Goal: Task Accomplishment & Management: Complete application form

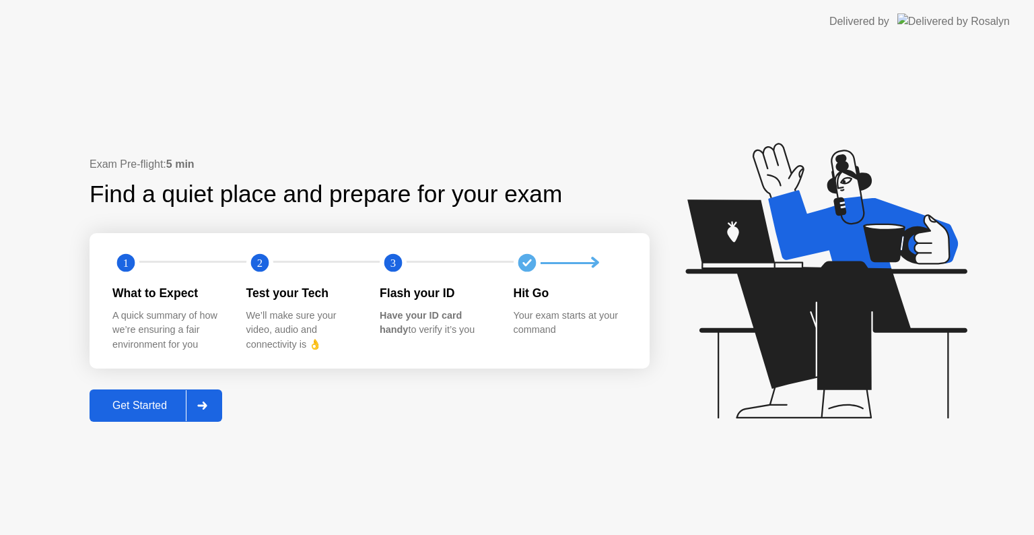
click at [154, 401] on div "Get Started" at bounding box center [140, 405] width 92 height 12
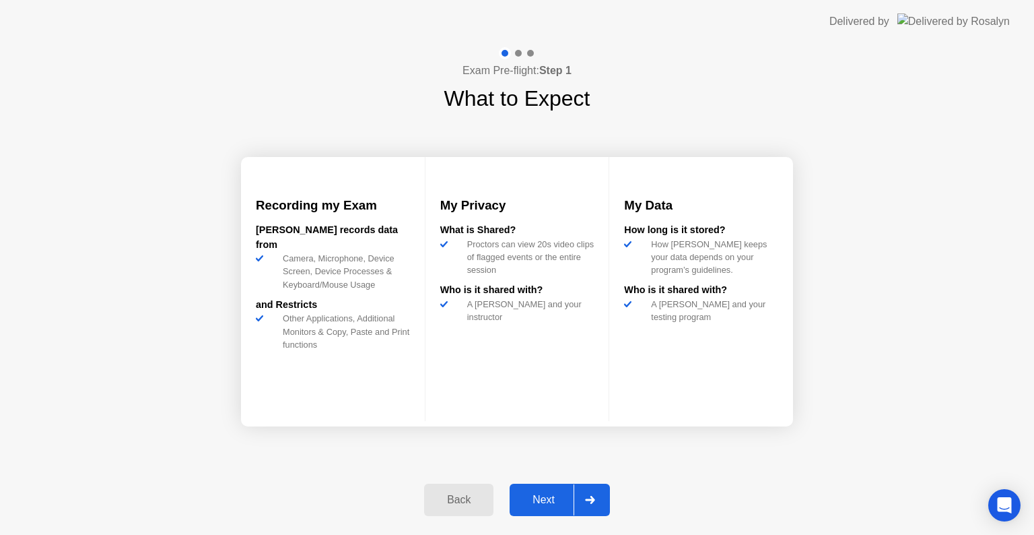
click at [542, 500] on div "Next" at bounding box center [544, 500] width 60 height 12
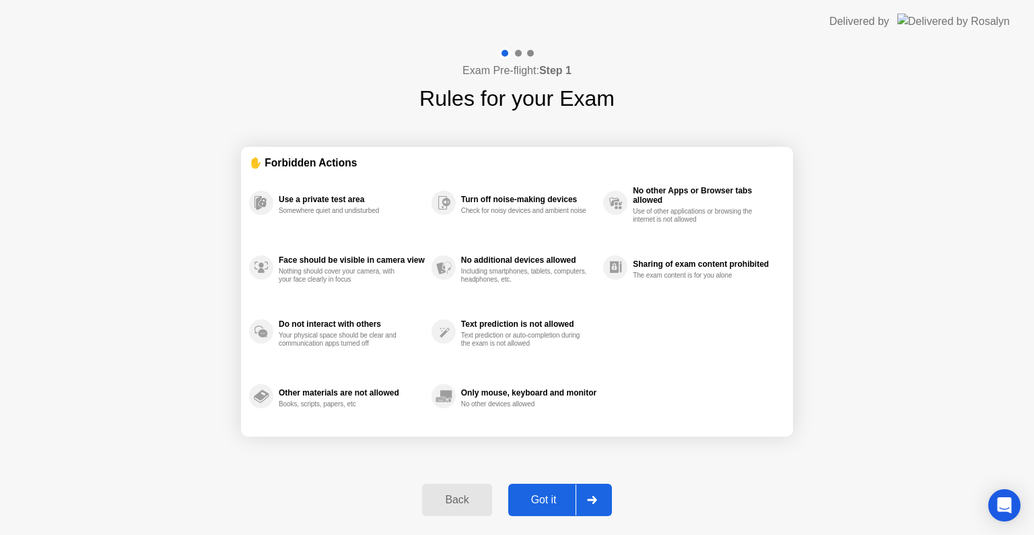
click at [558, 496] on div "Got it" at bounding box center [543, 500] width 63 height 12
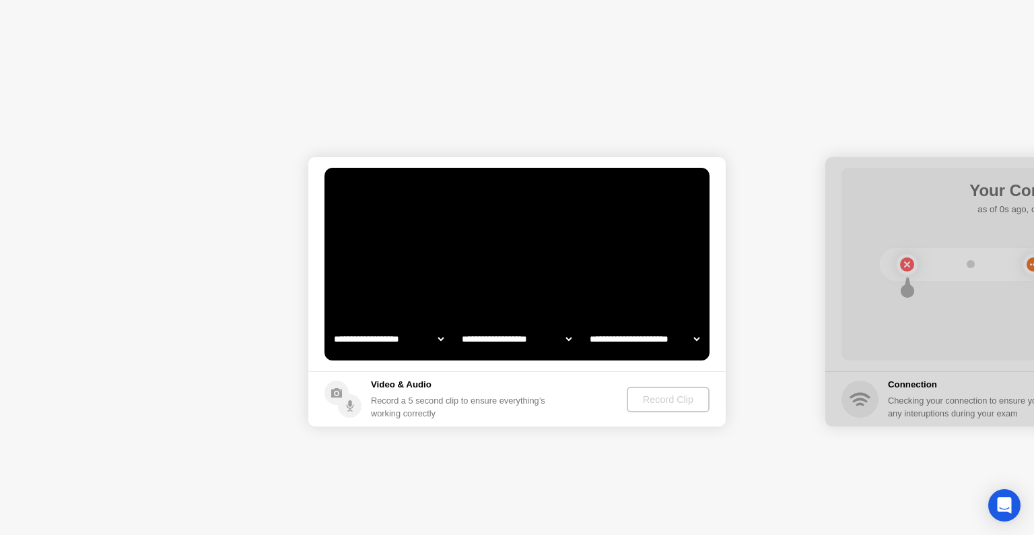
select select "**********"
select select "*******"
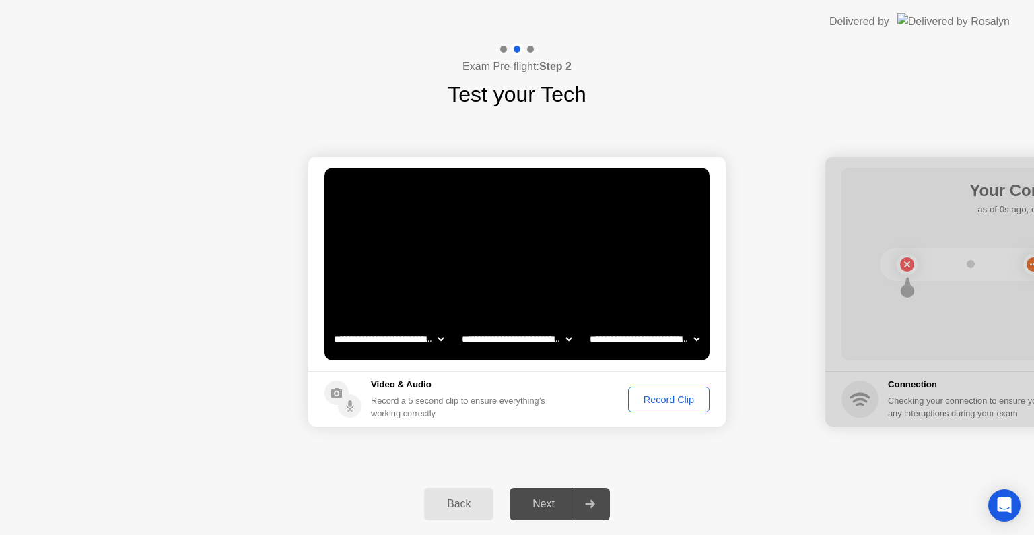
click at [665, 394] on div "Record Clip" at bounding box center [669, 399] width 72 height 11
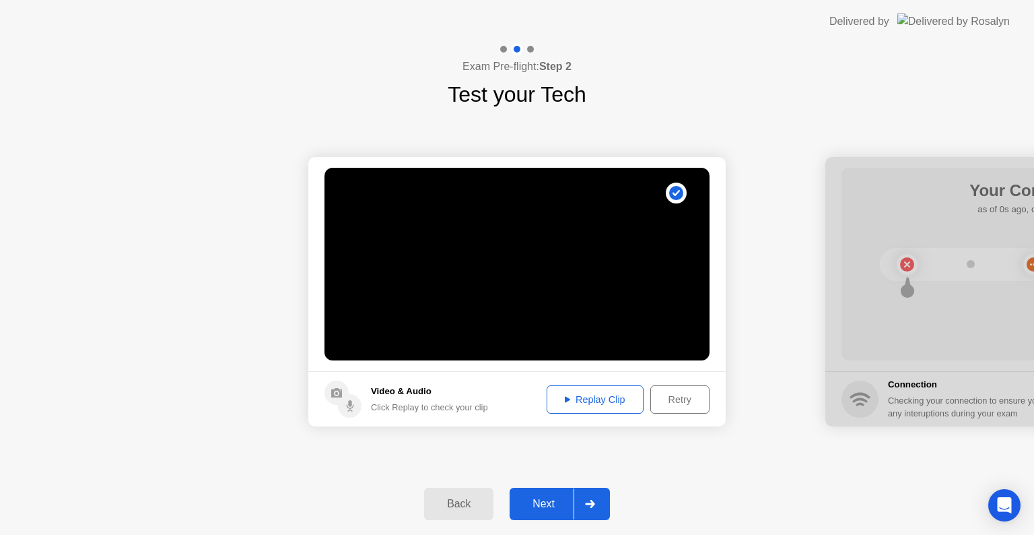
click at [588, 404] on div "Replay Clip" at bounding box center [595, 399] width 88 height 11
click at [553, 498] on div "Next" at bounding box center [544, 504] width 60 height 12
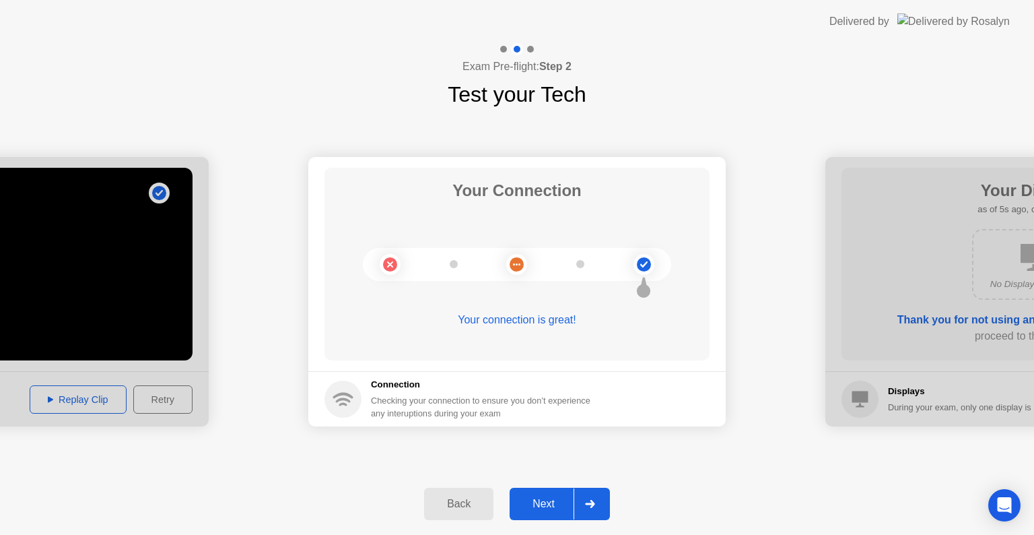
click at [555, 509] on div "Next" at bounding box center [544, 504] width 60 height 12
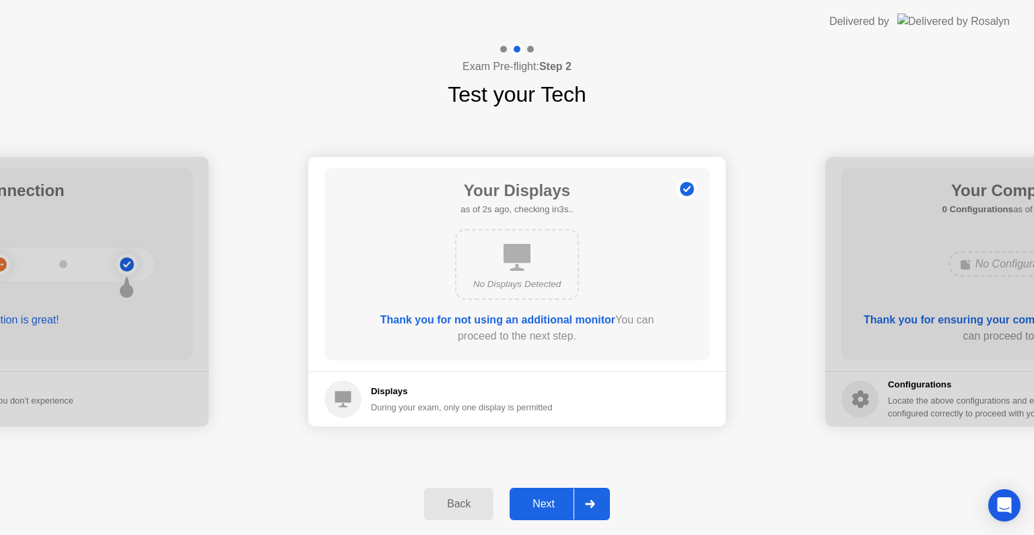
click at [555, 509] on div "Next" at bounding box center [544, 504] width 60 height 12
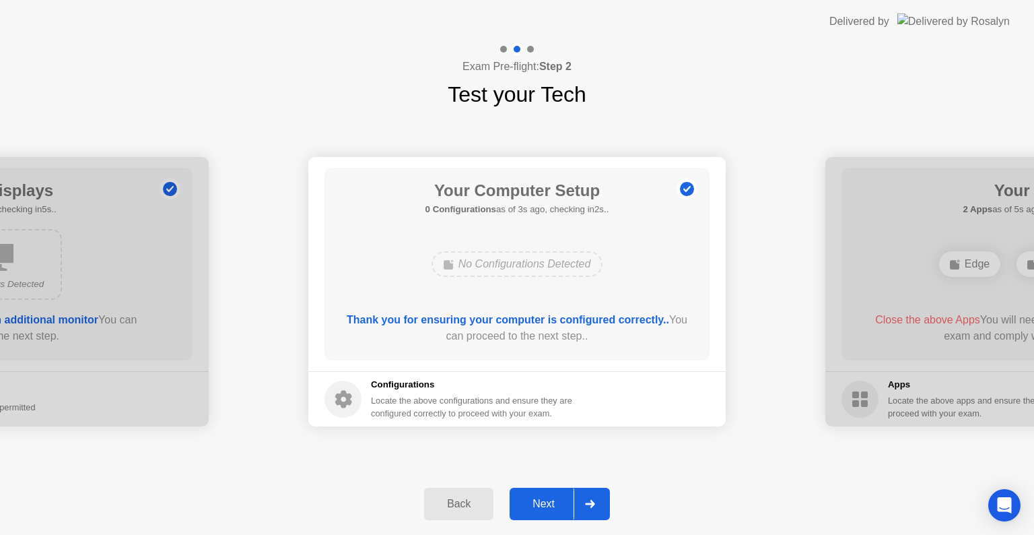
click at [555, 509] on div "Next" at bounding box center [544, 504] width 60 height 12
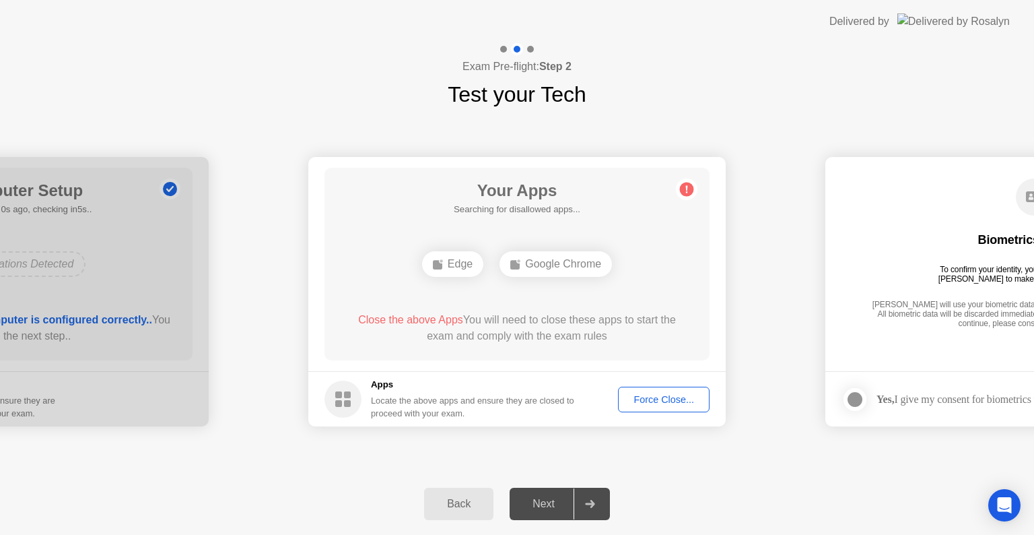
click at [646, 407] on button "Force Close..." at bounding box center [664, 400] width 92 height 26
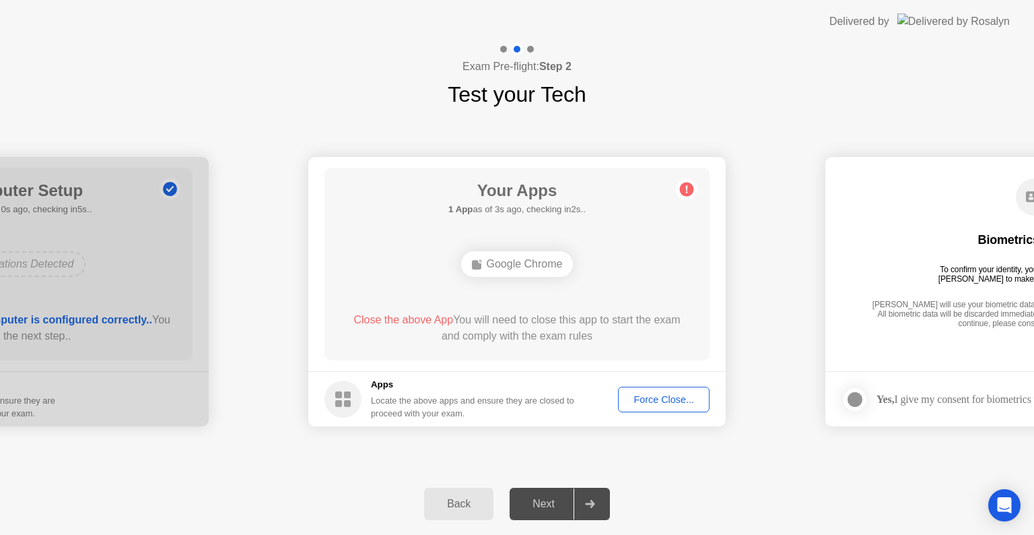
click at [644, 396] on div "Force Close..." at bounding box center [664, 399] width 82 height 11
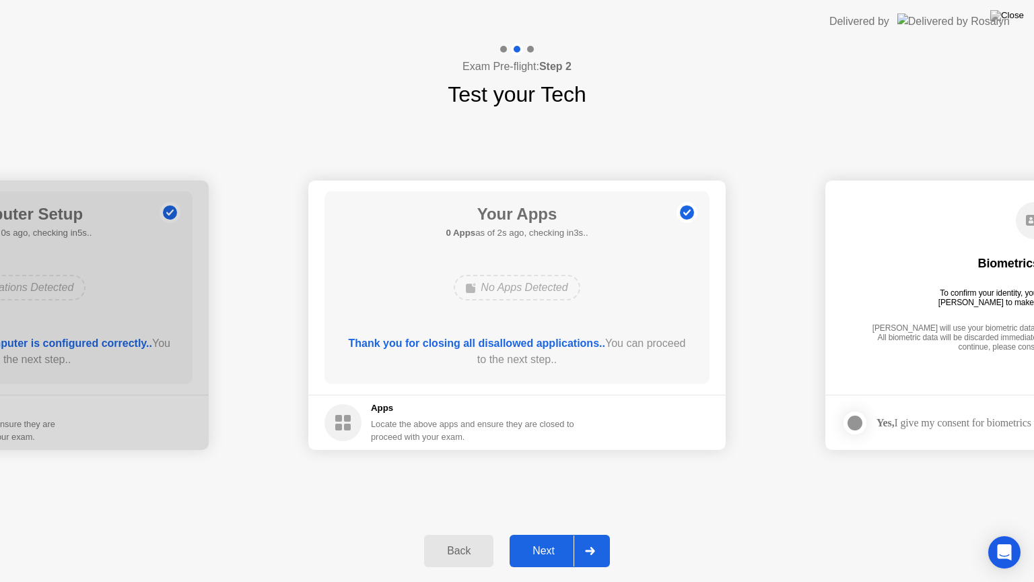
click at [553, 534] on div "Next" at bounding box center [544, 551] width 60 height 12
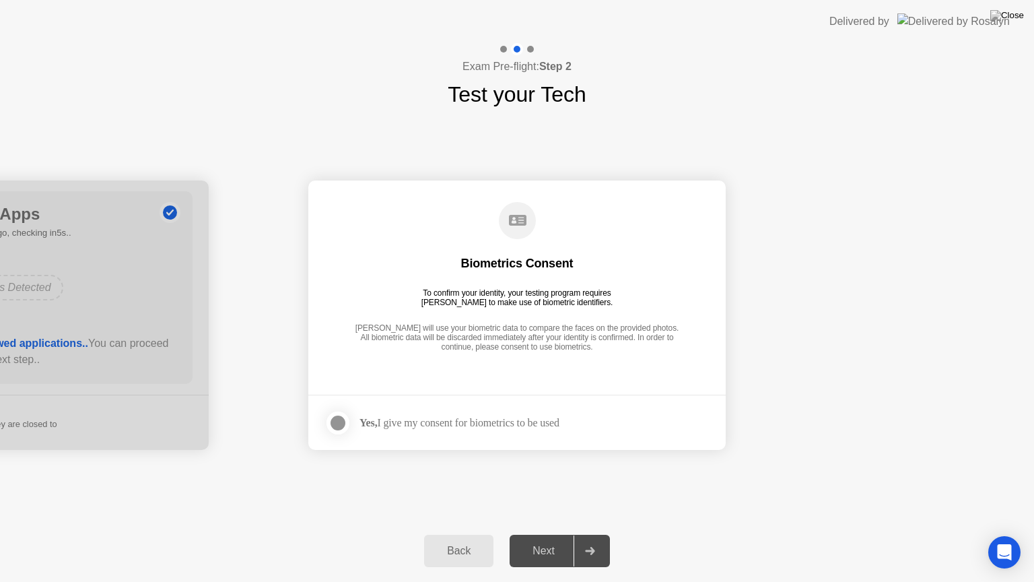
click at [337, 423] on div at bounding box center [338, 423] width 16 height 16
click at [532, 534] on button "Next" at bounding box center [560, 551] width 100 height 32
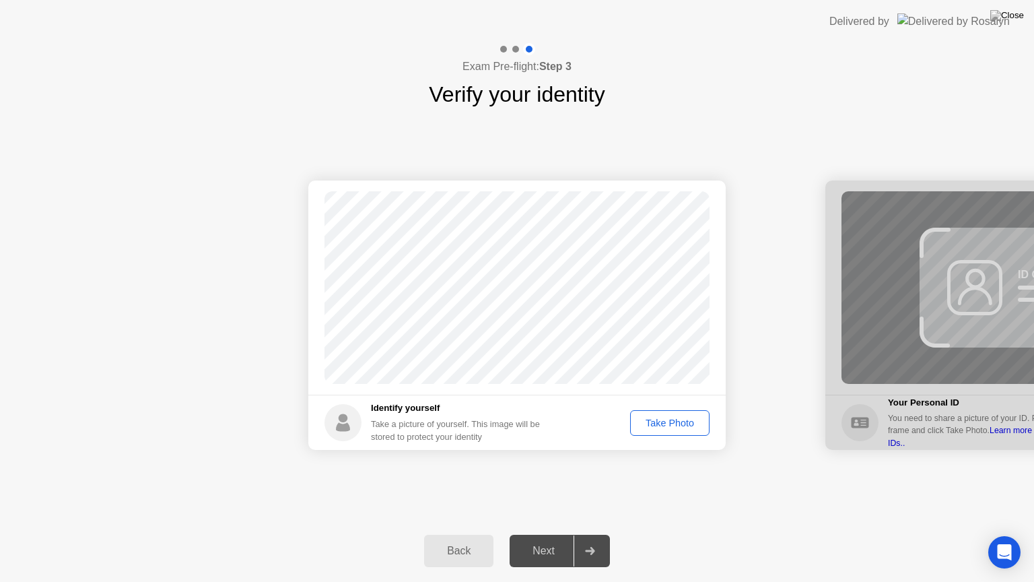
click at [665, 428] on div "Take Photo" at bounding box center [670, 422] width 70 height 11
click at [545, 534] on div "Next" at bounding box center [544, 551] width 60 height 12
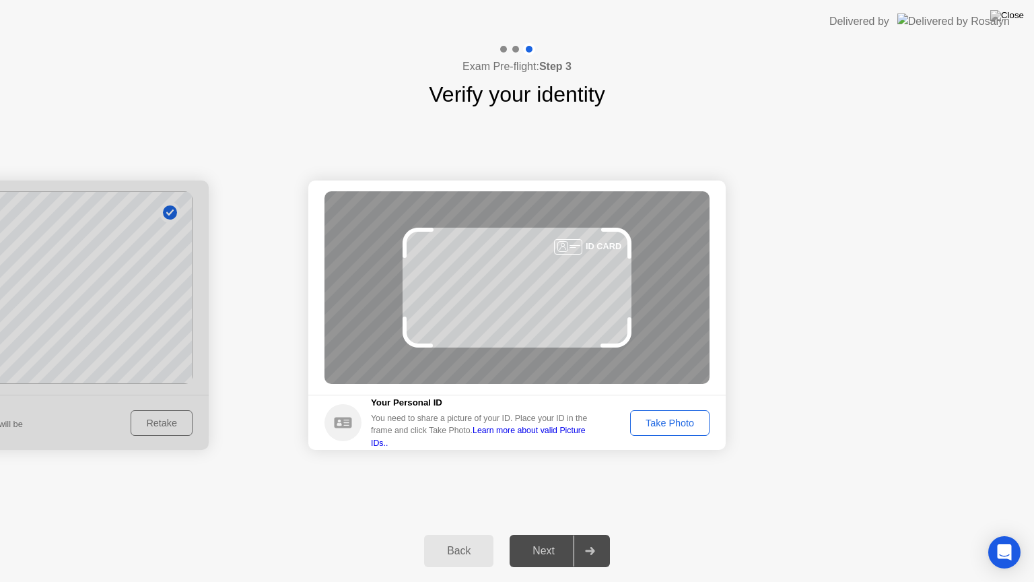
click at [682, 426] on div "Take Photo" at bounding box center [670, 422] width 70 height 11
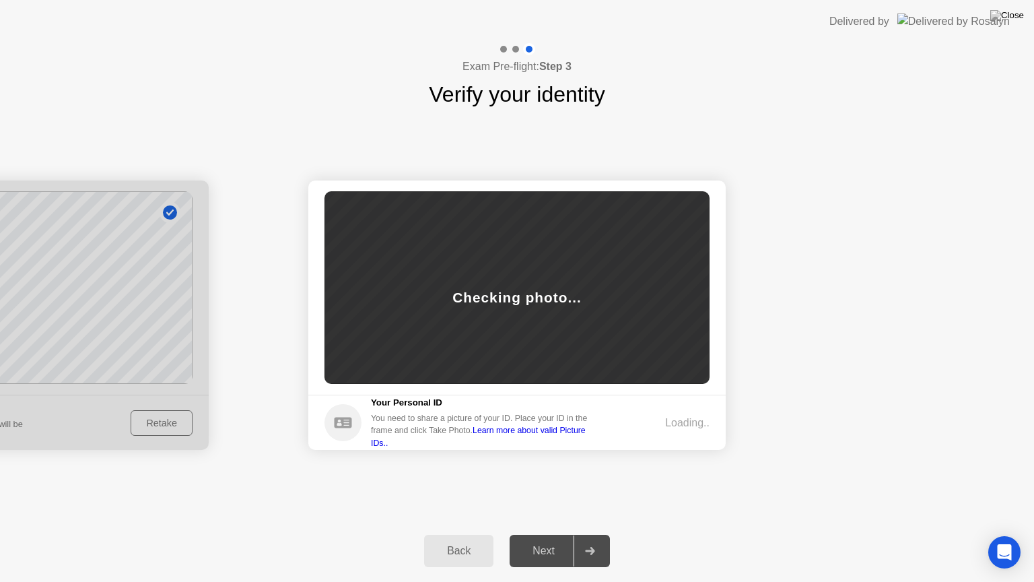
click at [579, 436] on link "Learn more about valid Picture IDs.." at bounding box center [478, 437] width 215 height 22
click at [542, 534] on button "Next" at bounding box center [560, 551] width 100 height 32
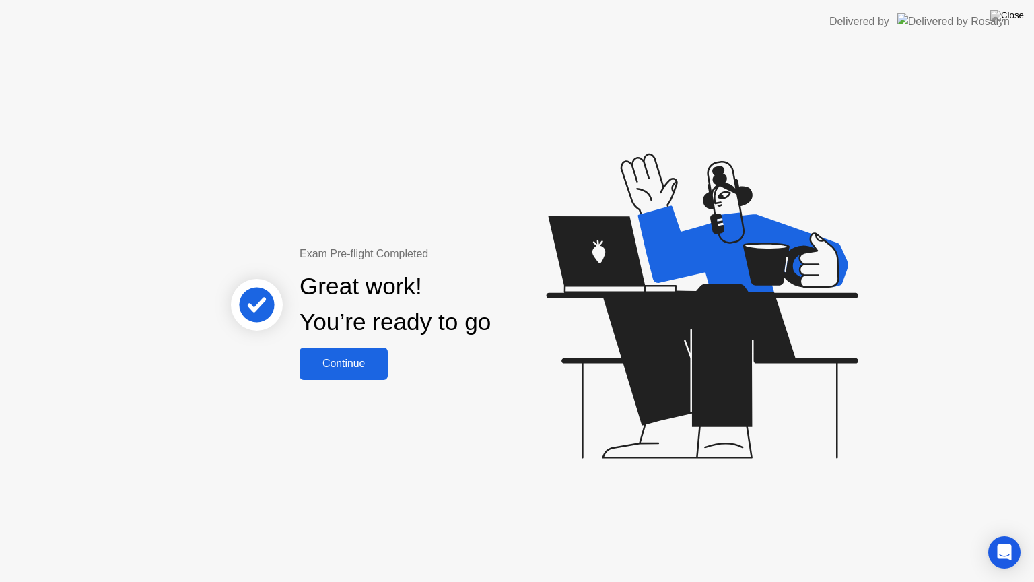
click at [362, 365] on div "Continue" at bounding box center [344, 364] width 80 height 12
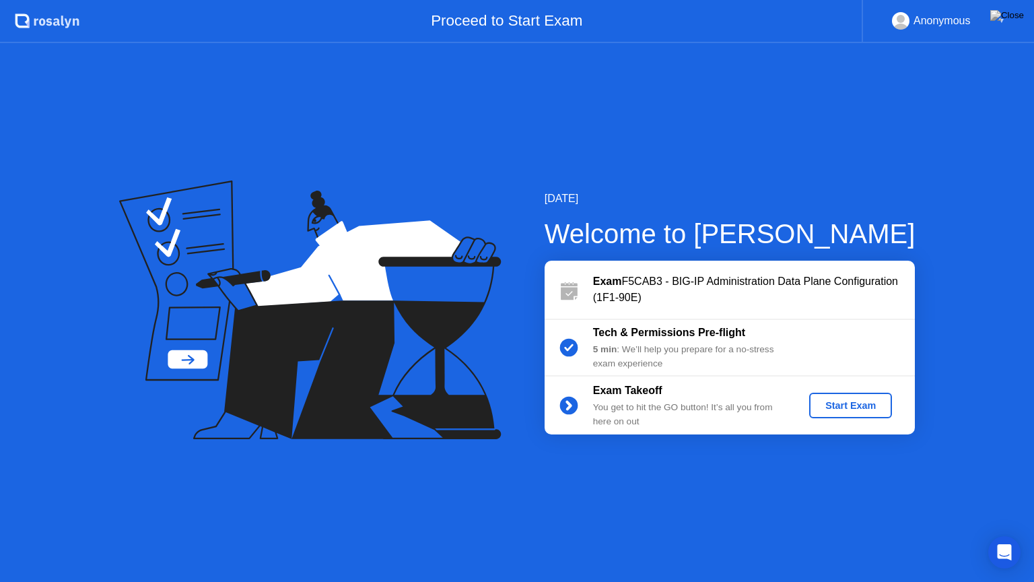
click at [863, 407] on div "Start Exam" at bounding box center [851, 405] width 72 height 11
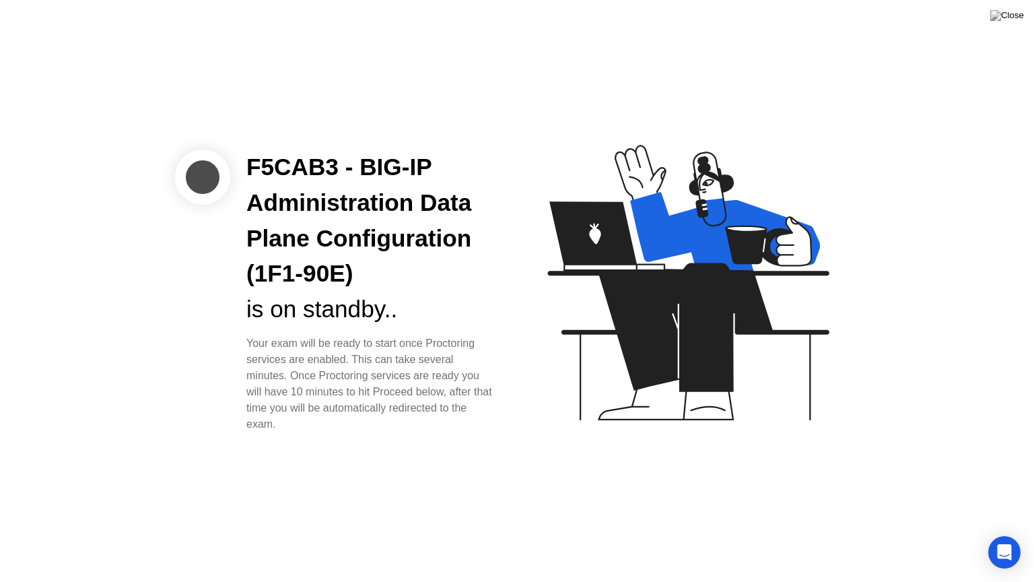
drag, startPoint x: 345, startPoint y: 419, endPoint x: 216, endPoint y: 347, distance: 147.4
click at [216, 347] on div "F5CAB3 - BIG-IP Administration Data Plane Configuration (1F1-90E) is on standby…" at bounding box center [343, 290] width 337 height 283
click at [216, 345] on div "F5CAB3 - BIG-IP Administration Data Plane Configuration (1F1-90E) is on standby…" at bounding box center [343, 290] width 337 height 283
click at [431, 32] on div "F5CAB3 - BIG-IP Administration Data Plane Configuration (1F1-90E) is on standby…" at bounding box center [517, 291] width 1034 height 582
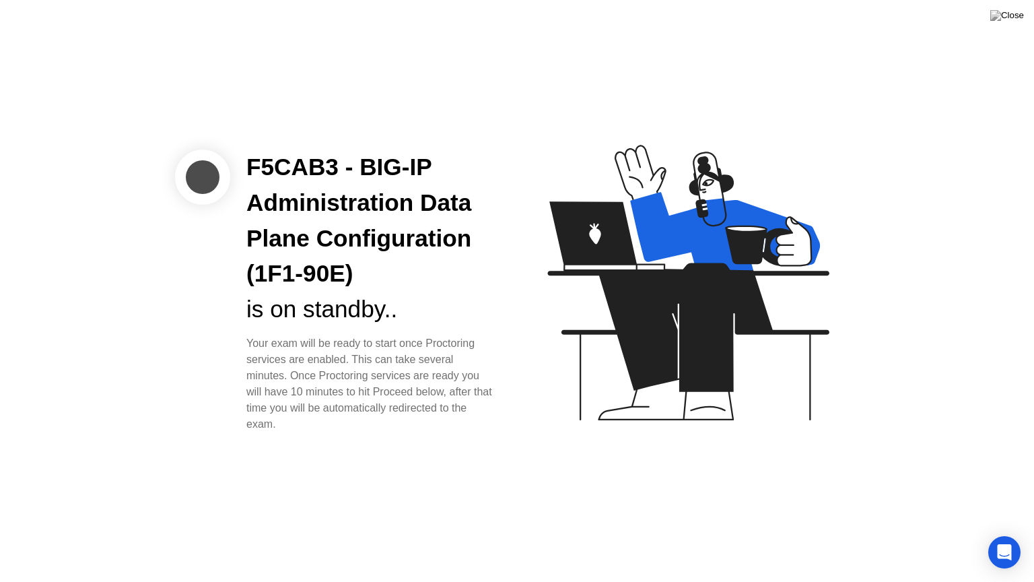
click at [431, 32] on div "F5CAB3 - BIG-IP Administration Data Plane Configuration (1F1-90E) is on standby…" at bounding box center [517, 291] width 1034 height 582
click at [342, 63] on div "F5CAB3 - BIG-IP Administration Data Plane Configuration (1F1-90E) is on standby…" at bounding box center [517, 291] width 1034 height 582
click at [334, 154] on div "F5CAB3 - BIG-IP Administration Data Plane Configuration (1F1-90E)" at bounding box center [370, 220] width 249 height 142
click at [299, 163] on div "F5CAB3 - BIG-IP Administration Data Plane Configuration (1F1-90E)" at bounding box center [370, 220] width 249 height 142
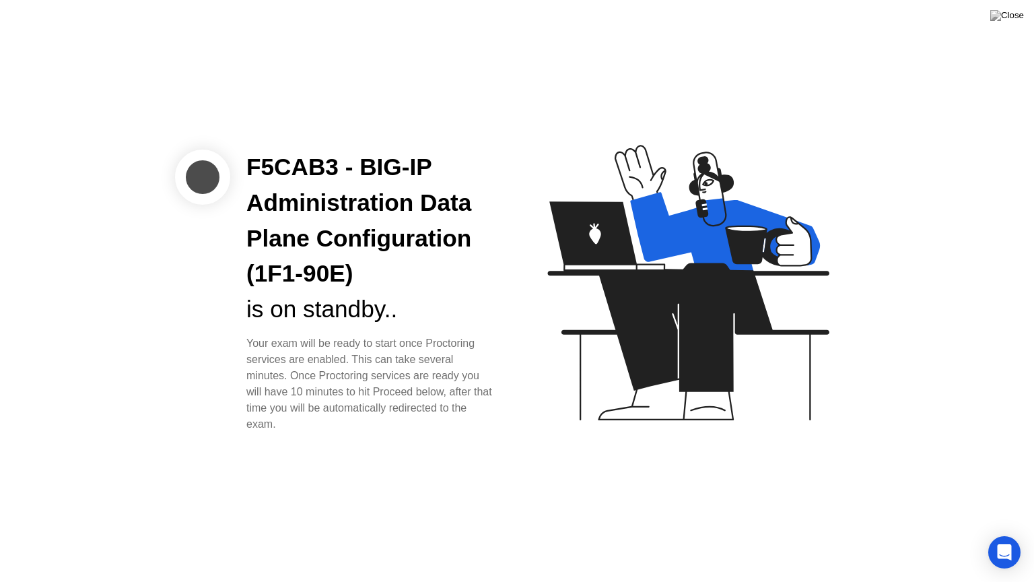
click at [299, 163] on div "F5CAB3 - BIG-IP Administration Data Plane Configuration (1F1-90E)" at bounding box center [370, 220] width 249 height 142
click at [405, 316] on div "is on standby.." at bounding box center [370, 310] width 249 height 36
drag, startPoint x: 426, startPoint y: 314, endPoint x: 237, endPoint y: 167, distance: 239.4
click at [237, 167] on div "F5CAB3 - BIG-IP Administration Data Plane Configuration (1F1-90E) is on standby…" at bounding box center [370, 290] width 281 height 283
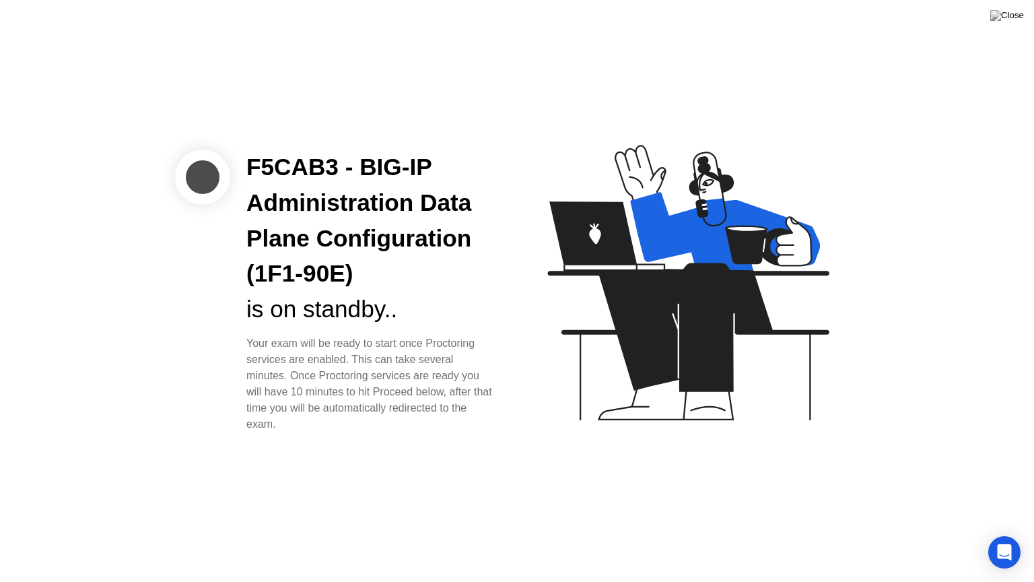
click at [393, 239] on div "F5CAB3 - BIG-IP Administration Data Plane Configuration (1F1-90E)" at bounding box center [370, 220] width 249 height 142
click at [715, 59] on div "F5CAB3 - BIG-IP Administration Data Plane Configuration (1F1-90E) is on standby…" at bounding box center [517, 291] width 1034 height 582
click at [636, 34] on div "F5CAB3 - BIG-IP Administration Data Plane Configuration (1F1-90E) is on standby…" at bounding box center [517, 291] width 1034 height 582
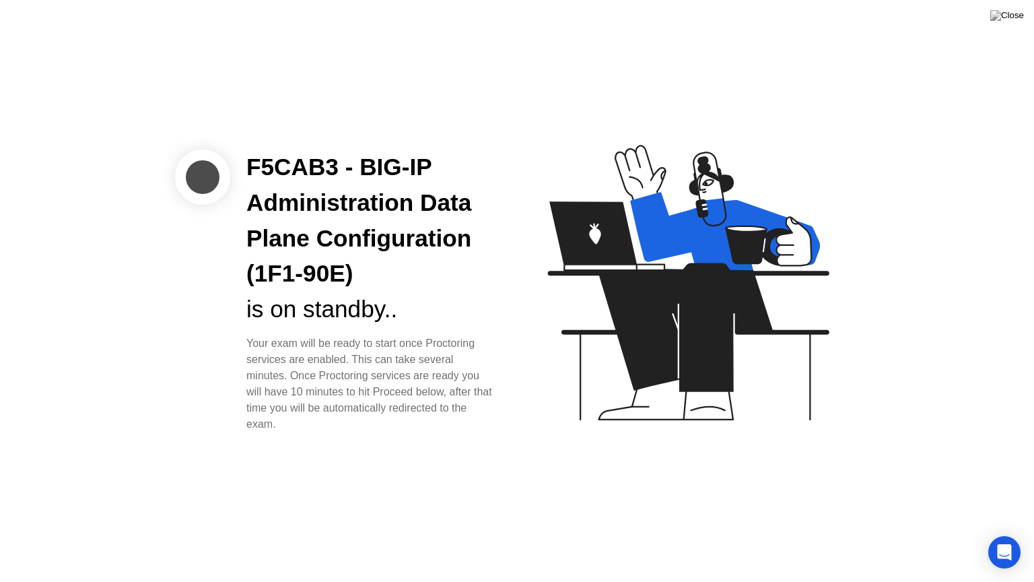
click at [442, 228] on div "F5CAB3 - BIG-IP Administration Data Plane Configuration (1F1-90E)" at bounding box center [370, 220] width 249 height 142
click at [440, 352] on div "Your exam will be ready to start once Proctoring services are enabled. This can…" at bounding box center [370, 383] width 249 height 97
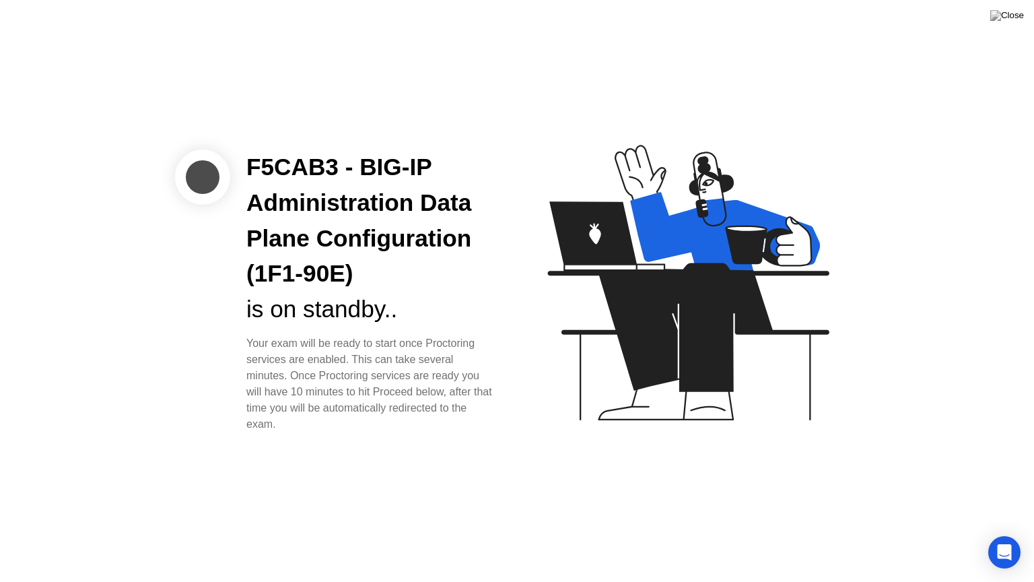
click at [440, 352] on div "Your exam will be ready to start once Proctoring services are enabled. This can…" at bounding box center [370, 383] width 249 height 97
click at [327, 434] on div "F5CAB3 - BIG-IP Administration Data Plane Configuration (1F1-90E) is on standby…" at bounding box center [517, 291] width 1034 height 582
drag, startPoint x: 278, startPoint y: 415, endPoint x: 213, endPoint y: 178, distance: 245.9
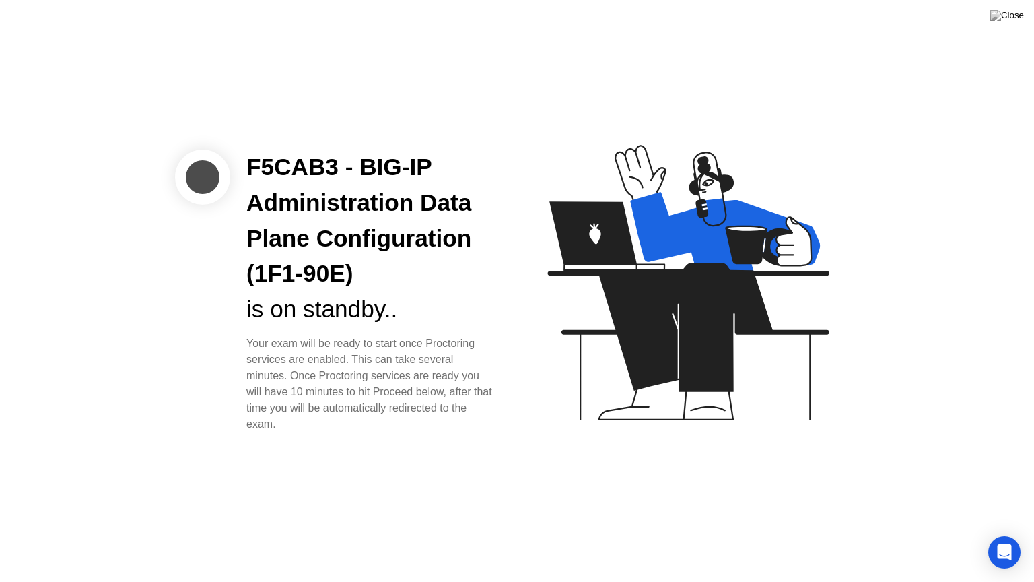
click at [213, 178] on div "F5CAB3 - BIG-IP Administration Data Plane Configuration (1F1-90E) is on standby…" at bounding box center [343, 290] width 337 height 283
click at [232, 210] on div "F5CAB3 - BIG-IP Administration Data Plane Configuration (1F1-90E) is on standby…" at bounding box center [370, 290] width 281 height 283
click at [1002, 534] on icon "Open Intercom Messenger" at bounding box center [1004, 552] width 15 height 18
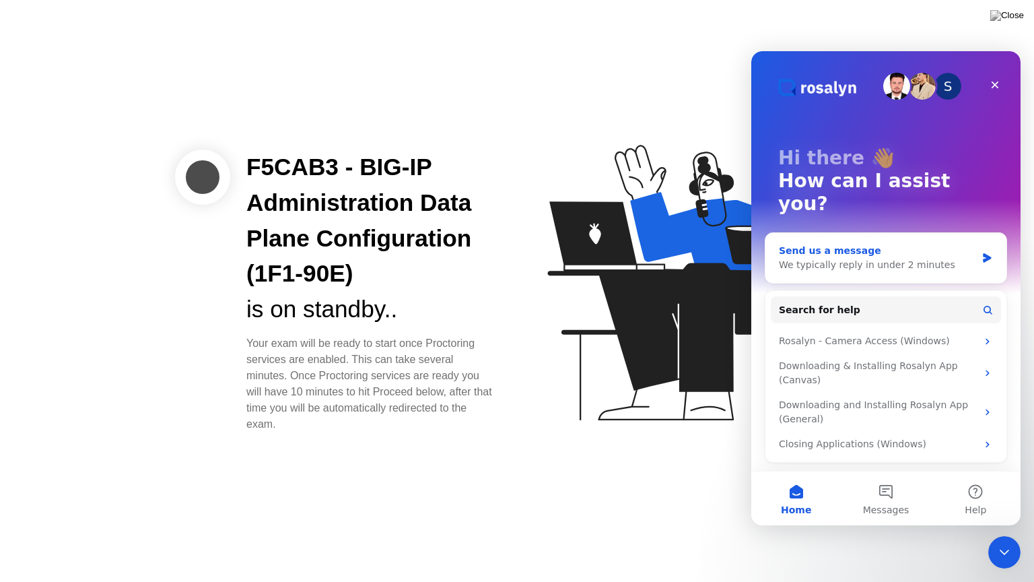
click at [840, 258] on div "We typically reply in under 2 minutes" at bounding box center [877, 265] width 197 height 14
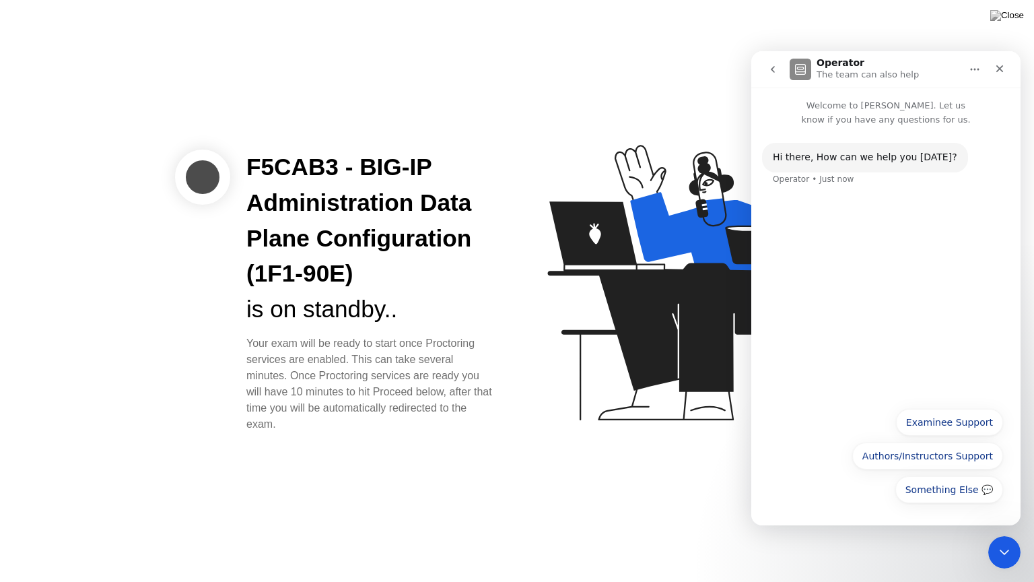
click at [826, 181] on div "Operator • Just now" at bounding box center [813, 179] width 81 height 8
click at [940, 421] on button "Examinee Support" at bounding box center [949, 422] width 107 height 27
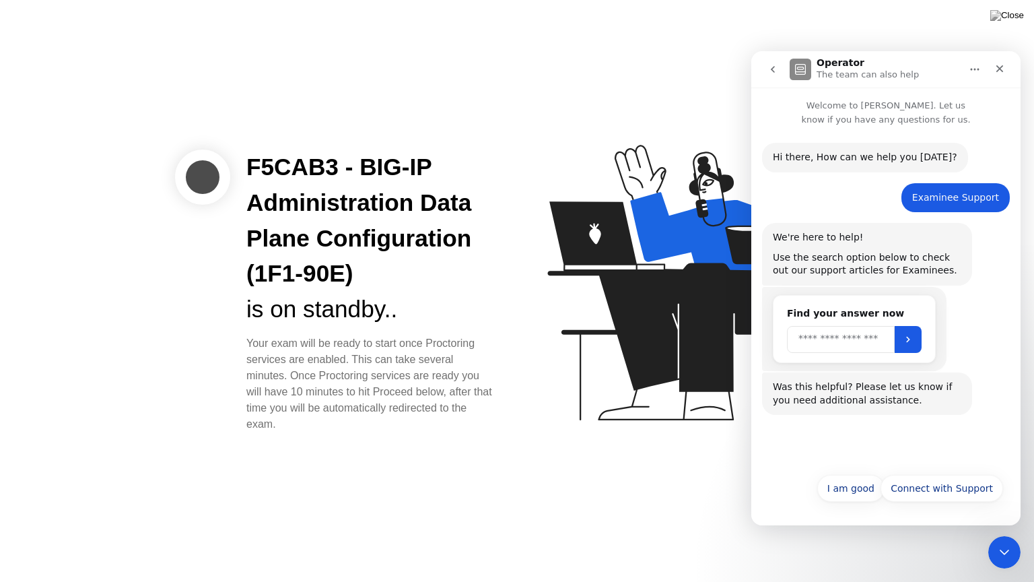
click at [865, 343] on input "Search" at bounding box center [841, 339] width 108 height 27
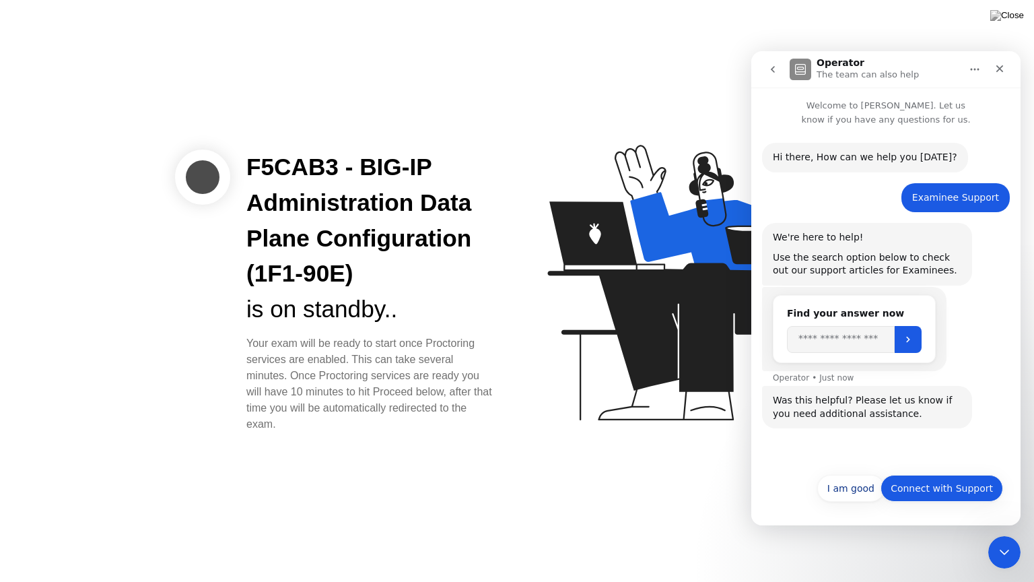
click at [927, 485] on button "Connect with Support" at bounding box center [942, 488] width 123 height 27
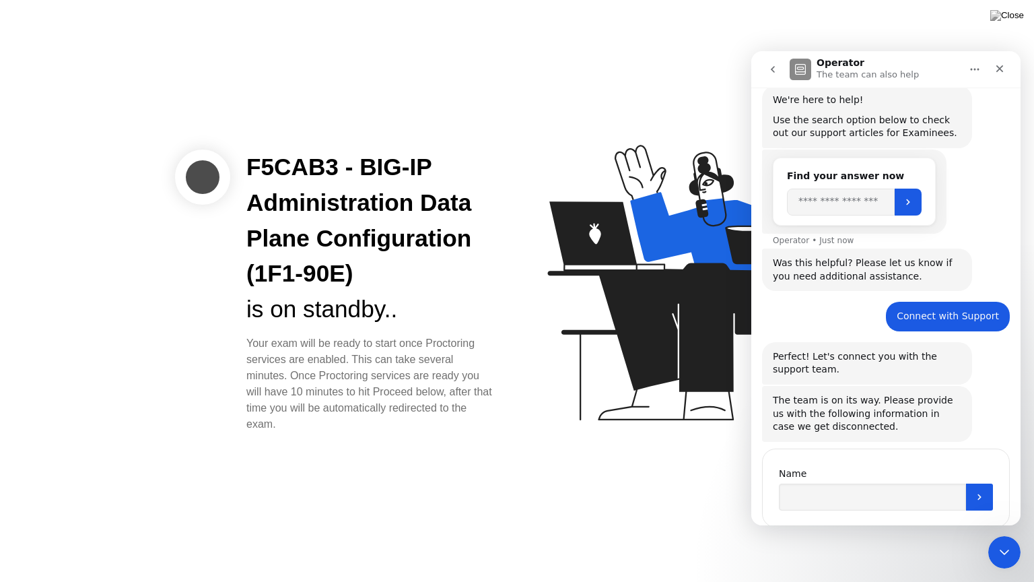
scroll to position [174, 0]
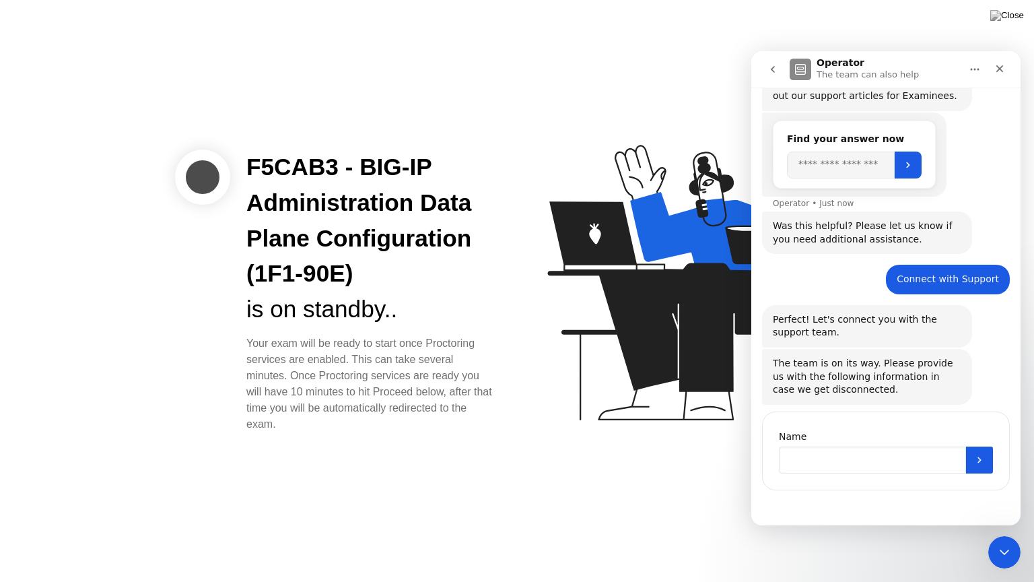
click at [836, 456] on input "Name" at bounding box center [872, 459] width 187 height 27
type input "********"
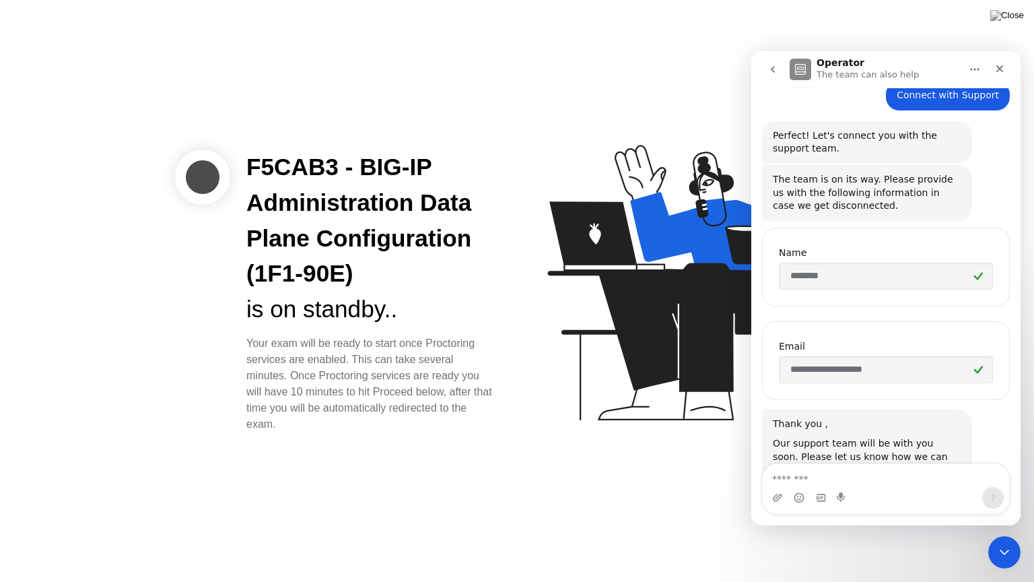
scroll to position [407, 0]
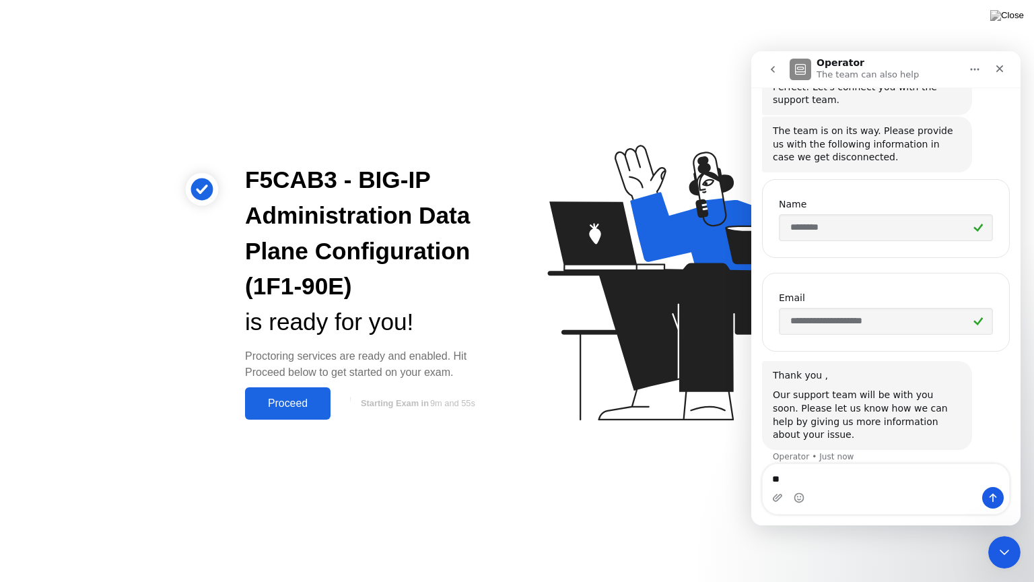
type textarea "*"
click at [1007, 73] on div "Close" at bounding box center [1000, 69] width 24 height 24
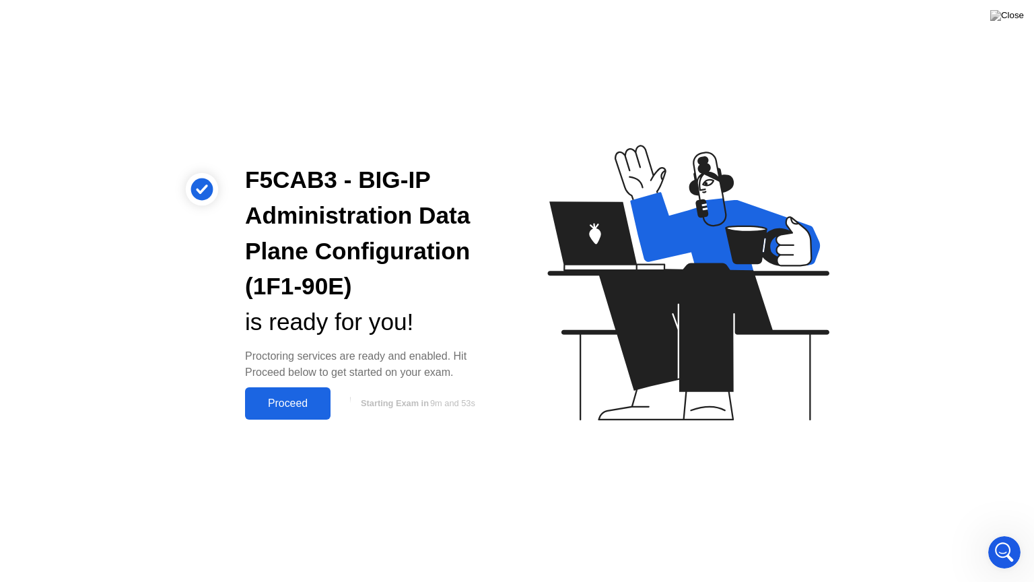
scroll to position [393, 0]
click at [296, 397] on div "Proceed" at bounding box center [287, 403] width 77 height 12
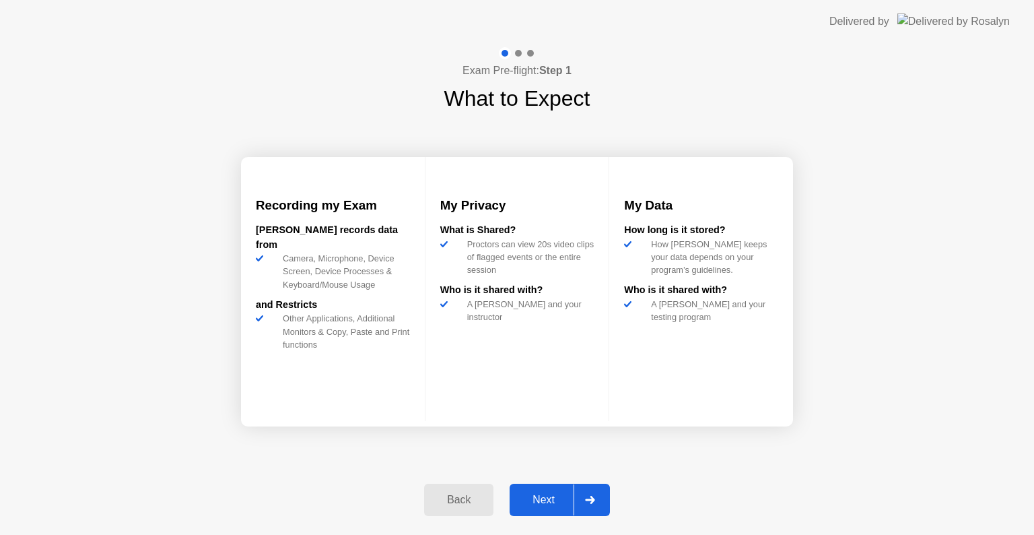
click at [546, 506] on div "Next" at bounding box center [544, 500] width 60 height 12
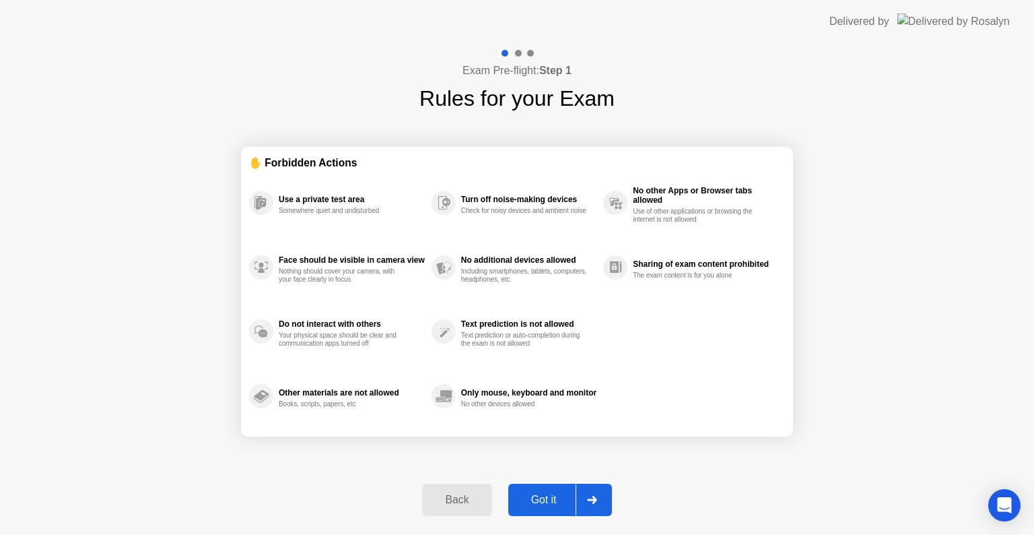
click at [546, 504] on div "Got it" at bounding box center [543, 500] width 63 height 12
select select "Available cameras"
select select "Available speakers"
select select "Available microphones"
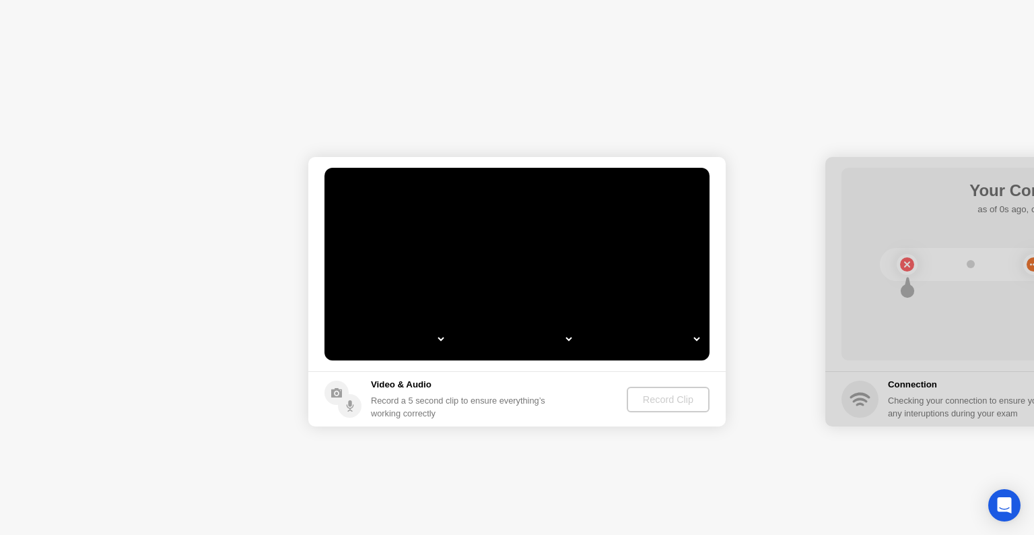
select select "*"
select select "**********"
select select "*******"
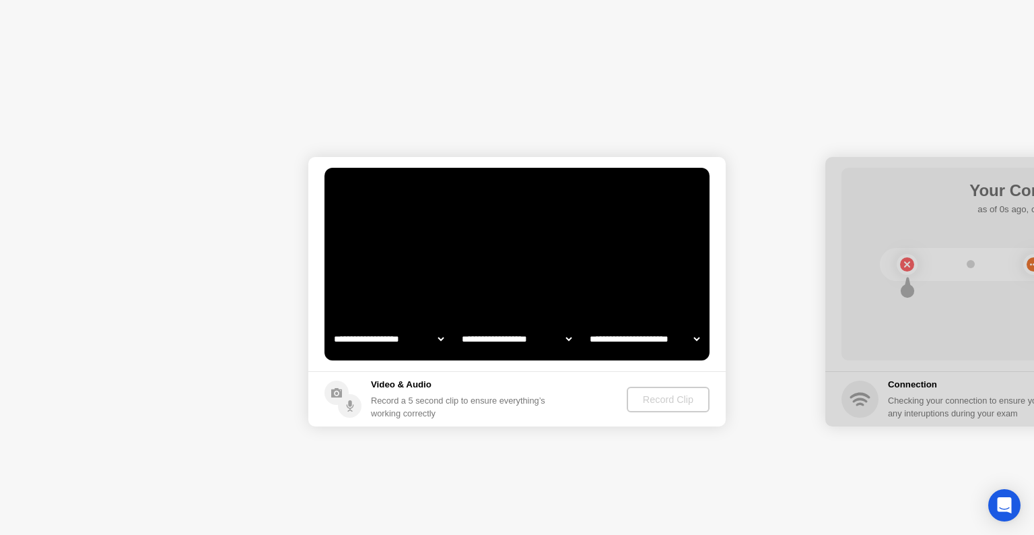
select select "*******"
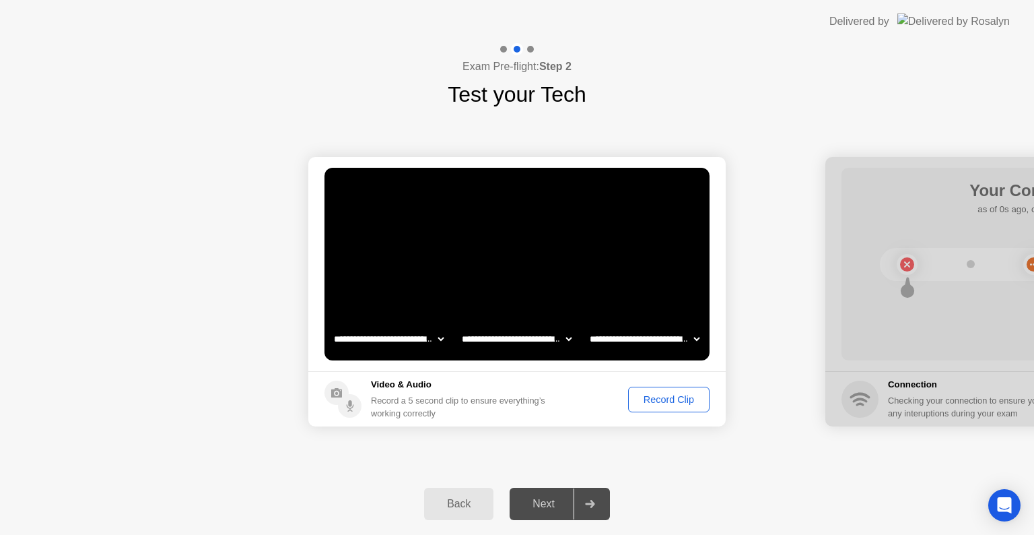
click at [659, 406] on button "Record Clip" at bounding box center [668, 400] width 81 height 26
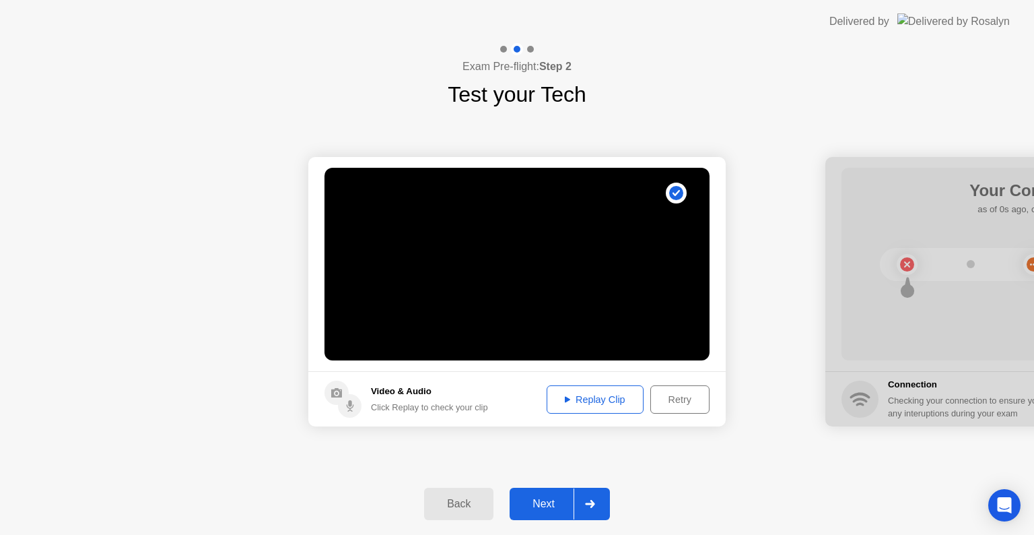
click at [603, 399] on div "Replay Clip" at bounding box center [595, 399] width 88 height 11
click at [543, 501] on div "Next" at bounding box center [544, 504] width 60 height 12
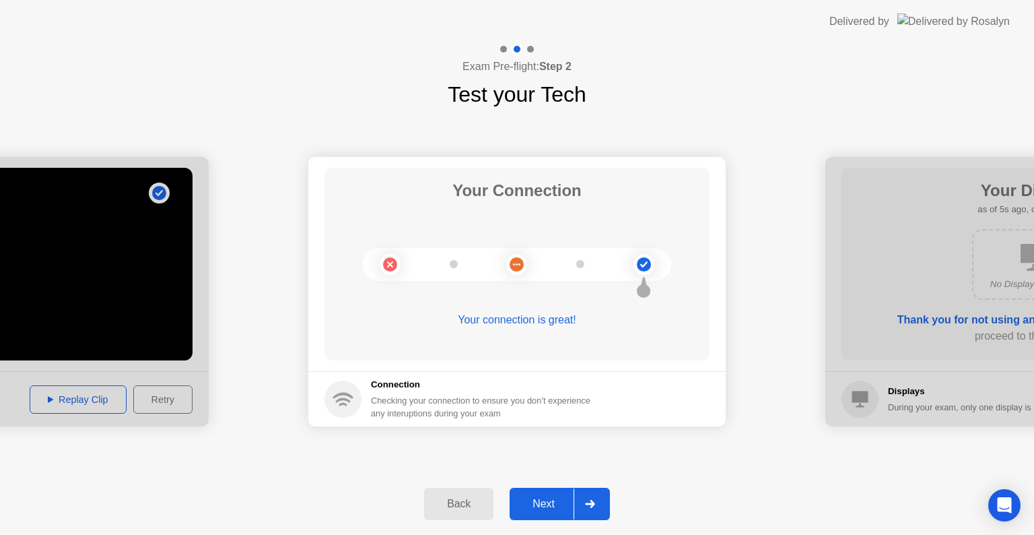
click at [539, 514] on button "Next" at bounding box center [560, 504] width 100 height 32
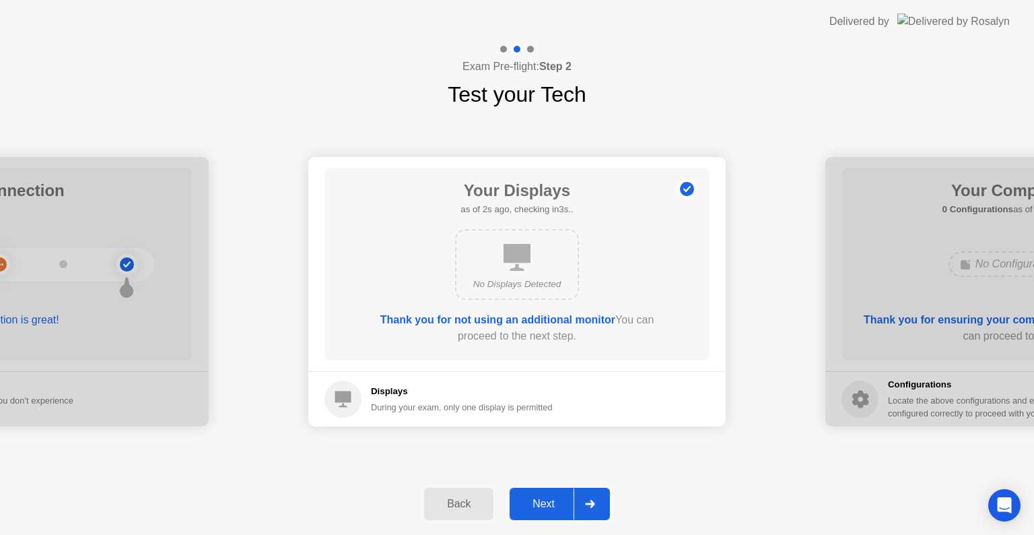
click at [540, 506] on div "Next" at bounding box center [544, 504] width 60 height 12
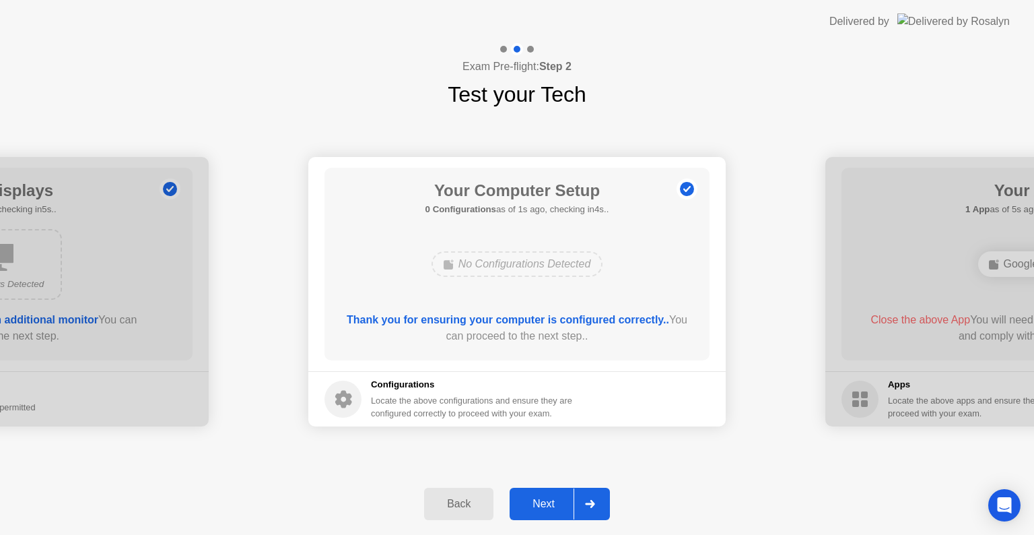
click at [540, 506] on div "Next" at bounding box center [544, 504] width 60 height 12
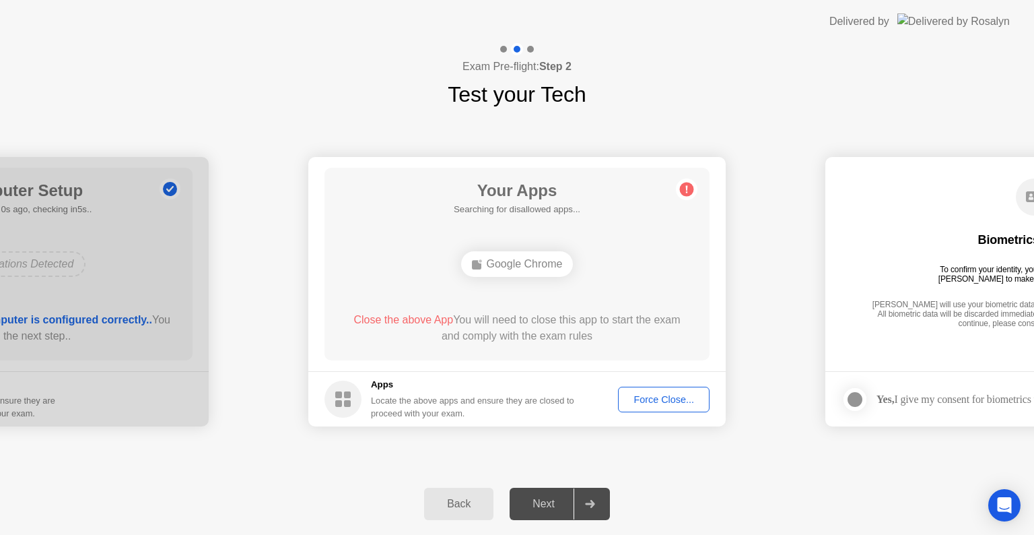
click at [644, 403] on div "Force Close..." at bounding box center [664, 399] width 82 height 11
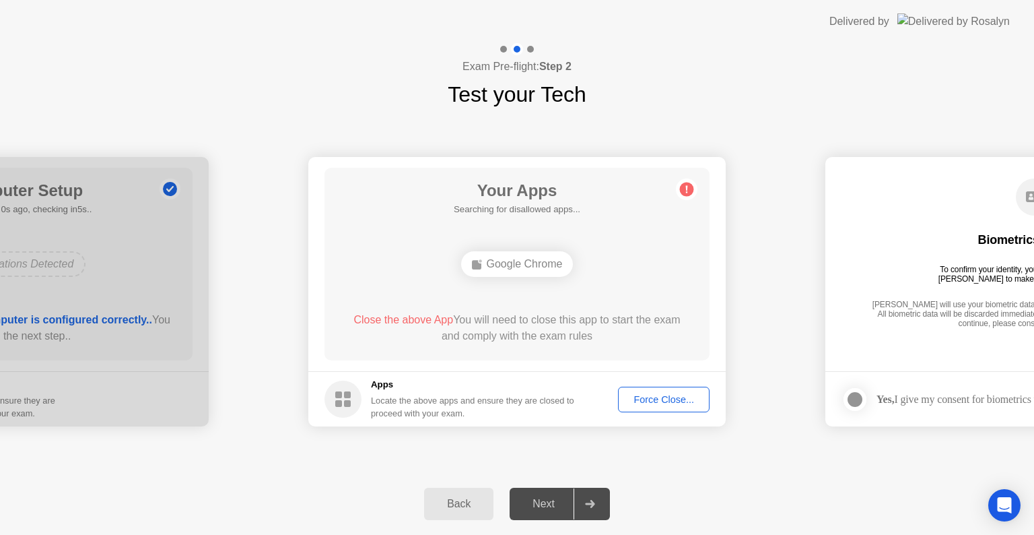
click at [642, 394] on div "Force Close..." at bounding box center [664, 399] width 82 height 11
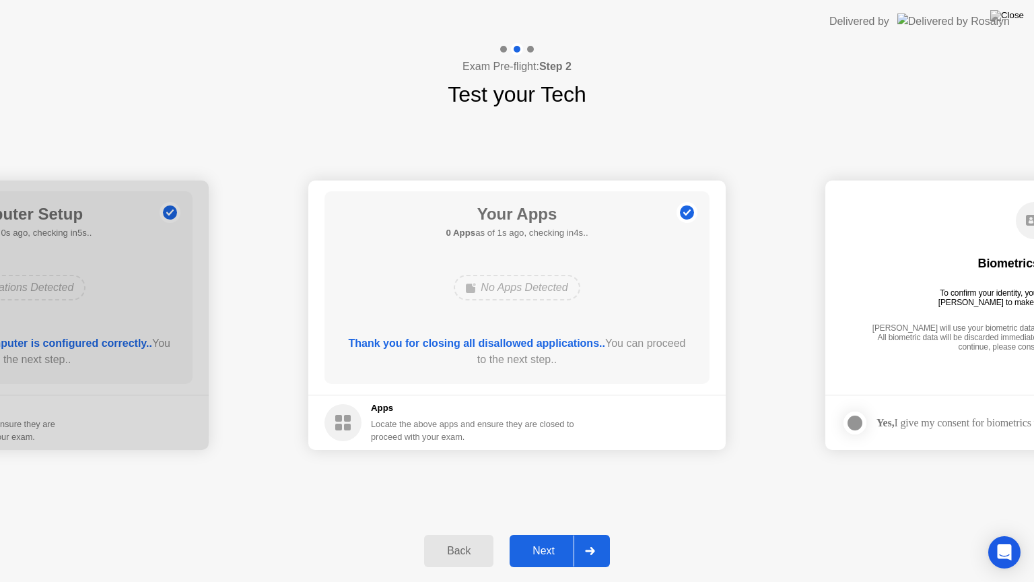
click at [541, 534] on div "Next" at bounding box center [544, 551] width 60 height 12
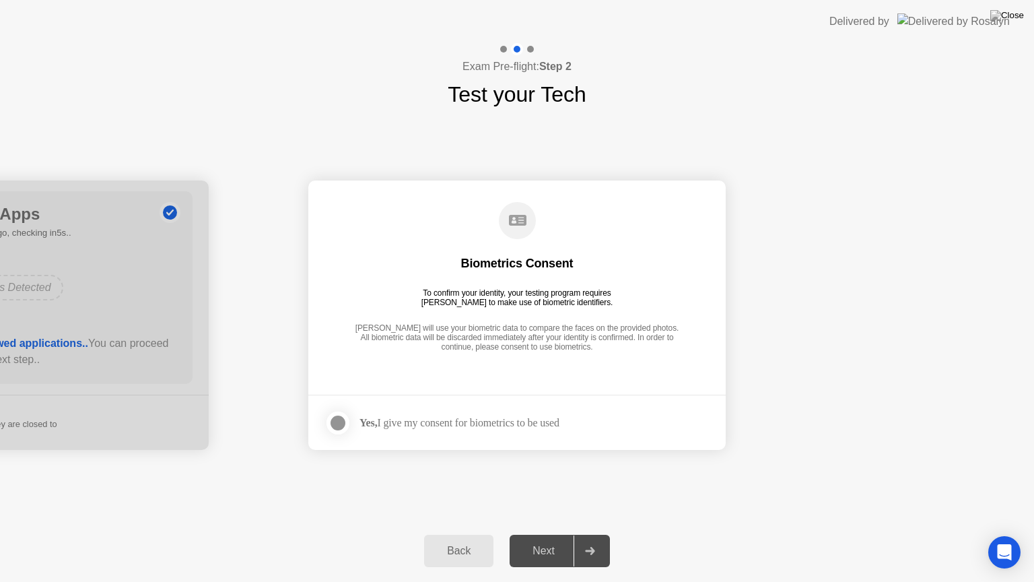
click at [374, 426] on strong "Yes," at bounding box center [369, 422] width 18 height 11
click at [342, 420] on div at bounding box center [338, 423] width 16 height 16
click at [544, 534] on button "Next" at bounding box center [560, 551] width 100 height 32
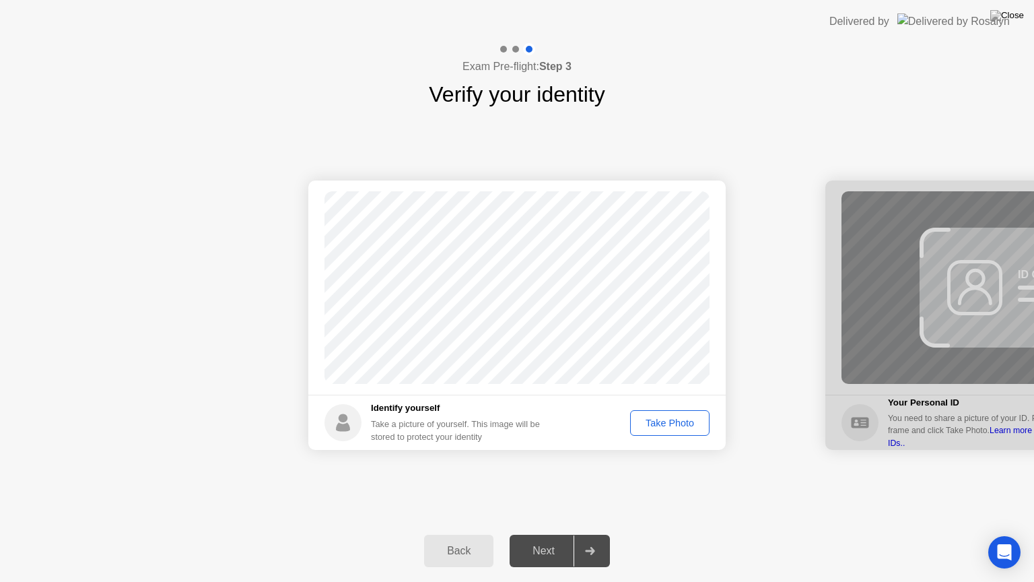
click at [651, 430] on button "Take Photo" at bounding box center [669, 423] width 79 height 26
click at [555, 534] on button "Next" at bounding box center [560, 551] width 100 height 32
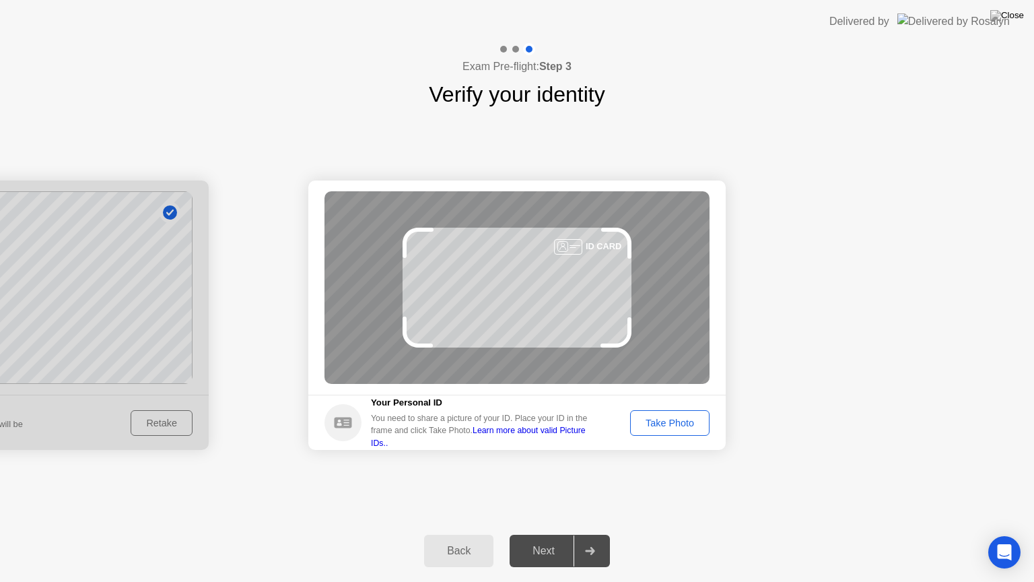
click at [668, 418] on div "Take Photo" at bounding box center [670, 422] width 70 height 11
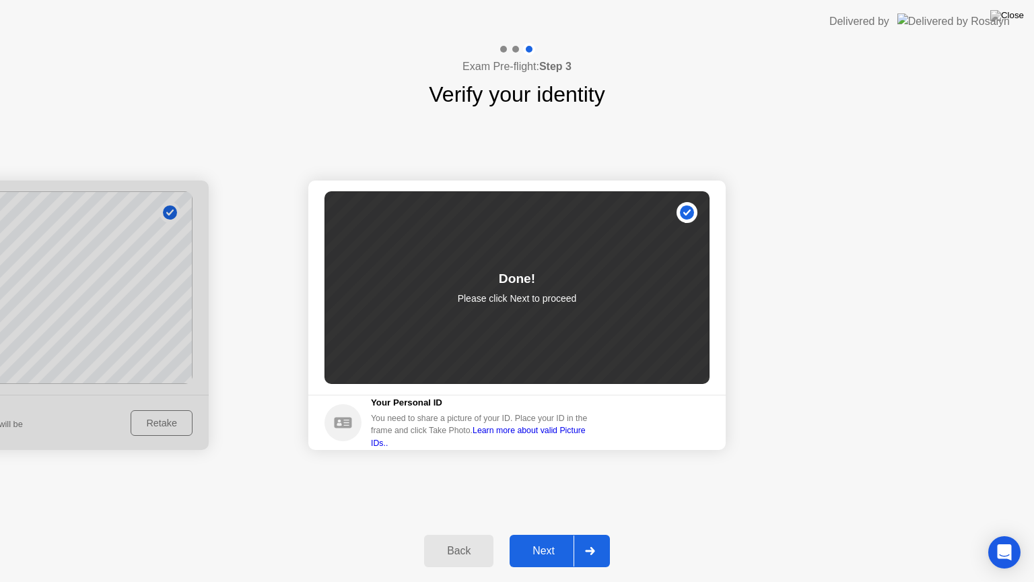
click at [531, 534] on button "Next" at bounding box center [560, 551] width 100 height 32
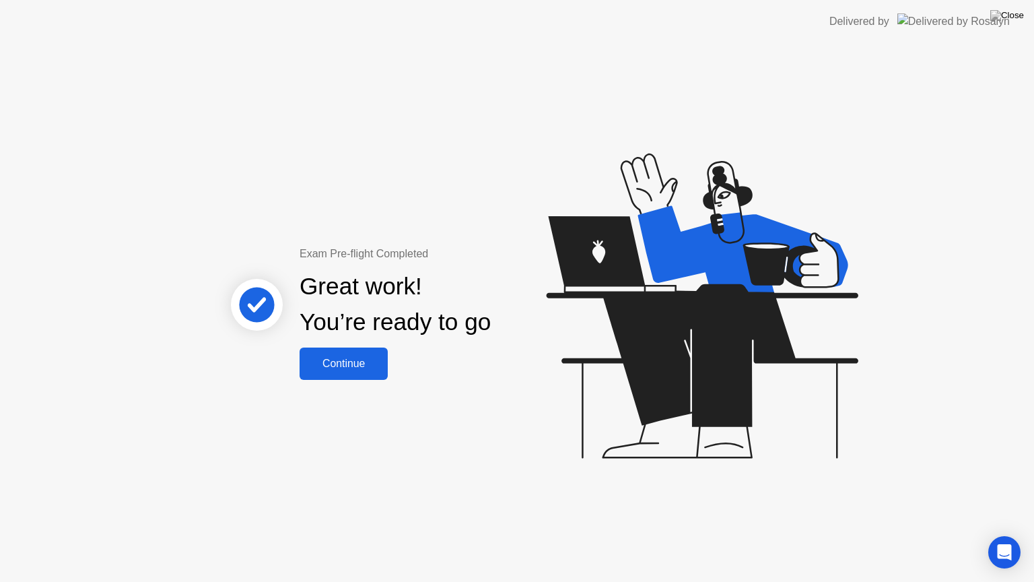
click at [348, 365] on div "Continue" at bounding box center [344, 364] width 80 height 12
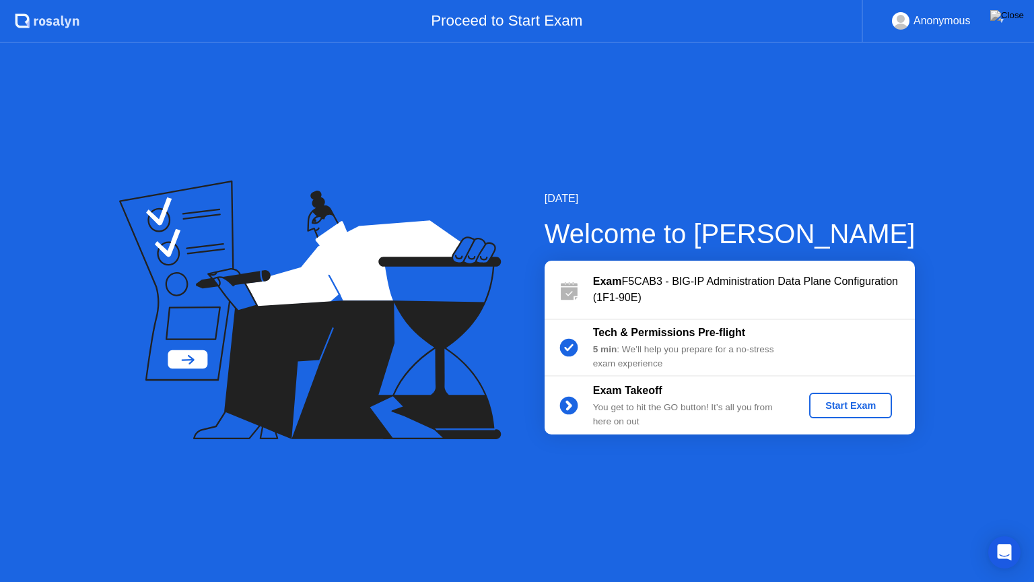
click at [851, 403] on div "Start Exam" at bounding box center [851, 405] width 72 height 11
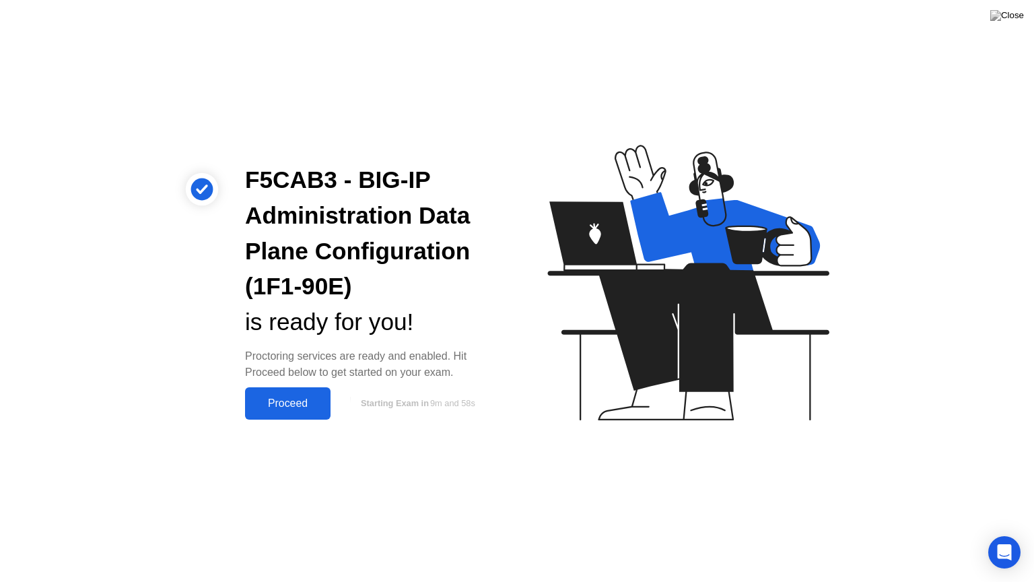
click at [281, 403] on div "Proceed" at bounding box center [287, 403] width 77 height 12
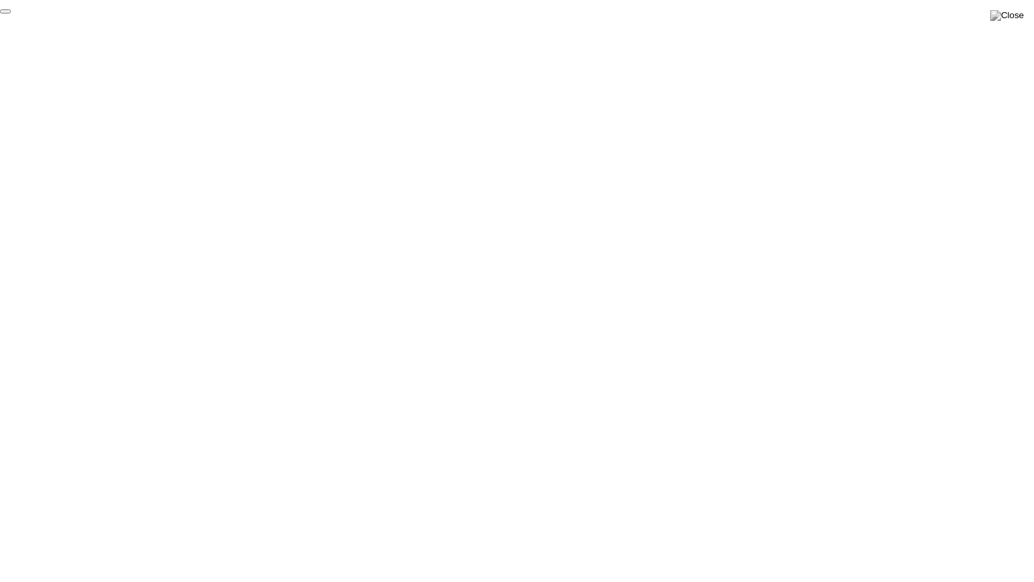
click div "End Proctoring Session"
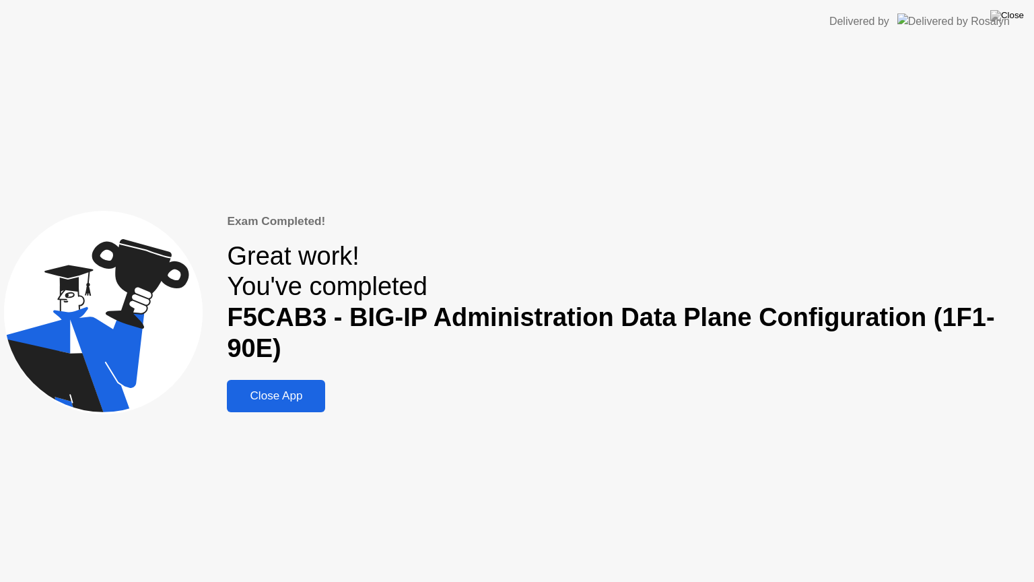
click at [289, 401] on div "Close App" at bounding box center [276, 395] width 90 height 13
